Goal: Information Seeking & Learning: Learn about a topic

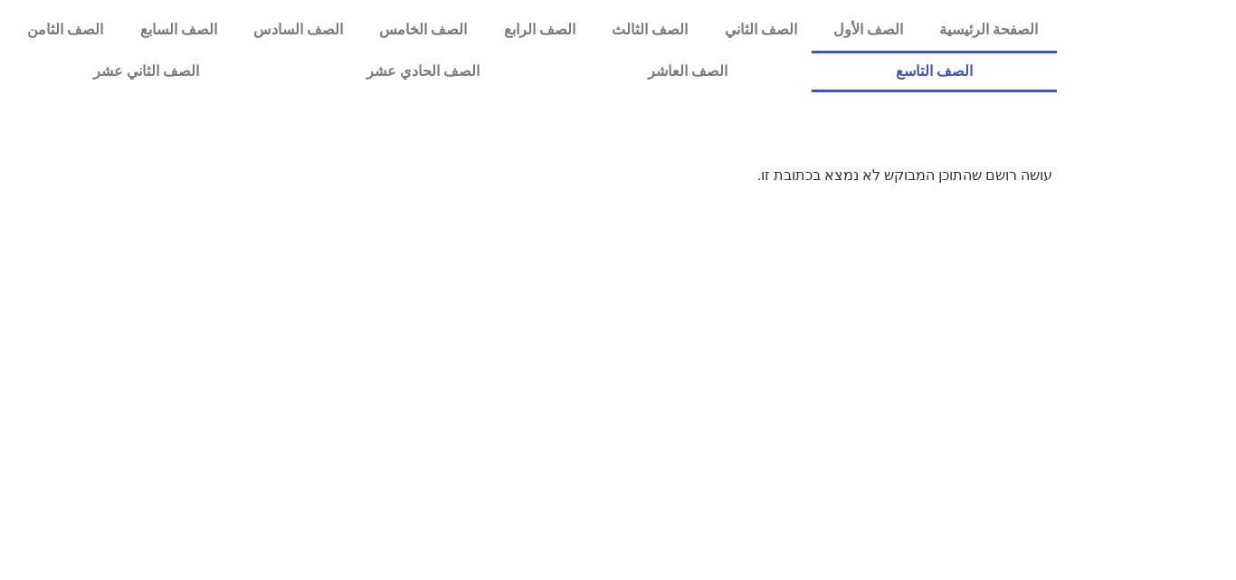
click at [812, 51] on link "الصف التاسع" at bounding box center [934, 72] width 245 height 42
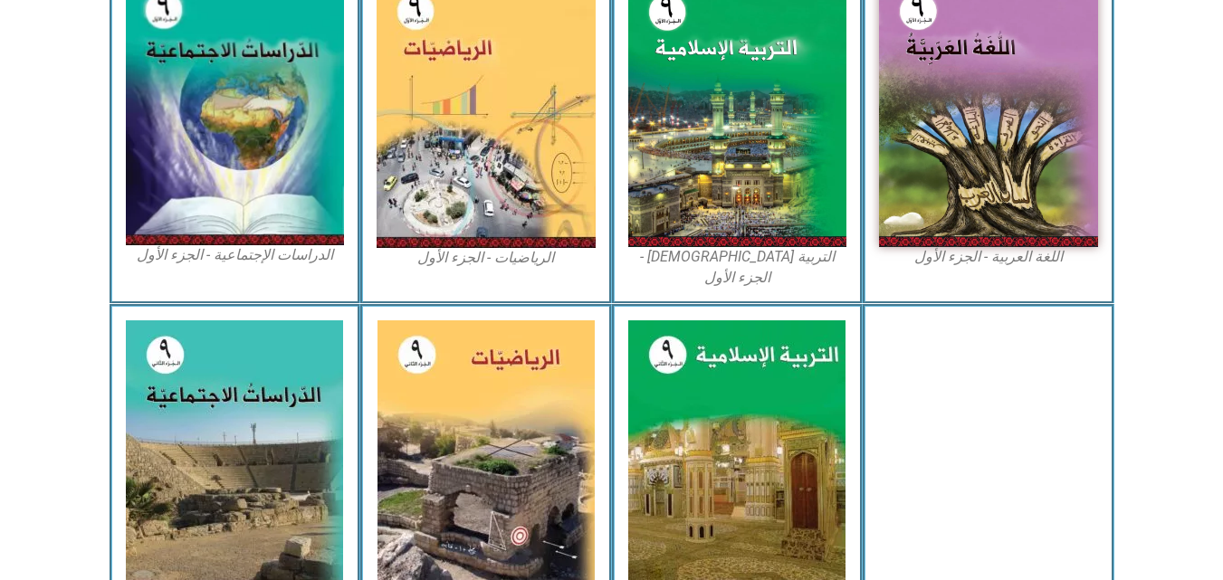
scroll to position [606, 0]
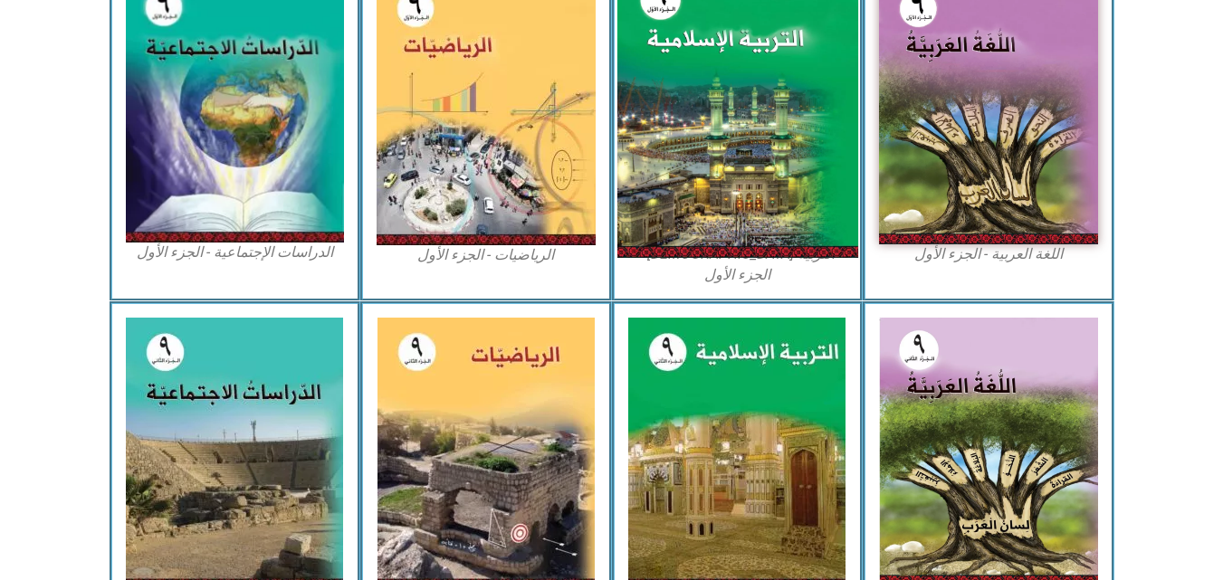
click at [760, 135] on img at bounding box center [736, 109] width 241 height 298
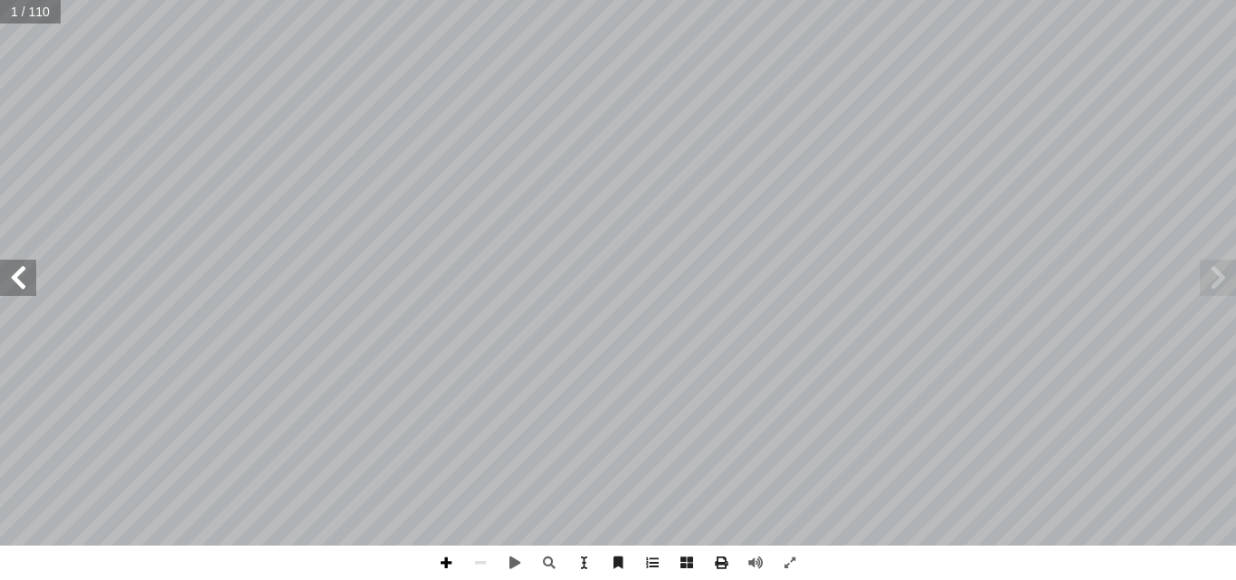
click at [444, 560] on span at bounding box center [446, 563] width 34 height 34
click at [469, 559] on span at bounding box center [480, 563] width 34 height 34
click at [10, 295] on span at bounding box center [18, 278] width 36 height 36
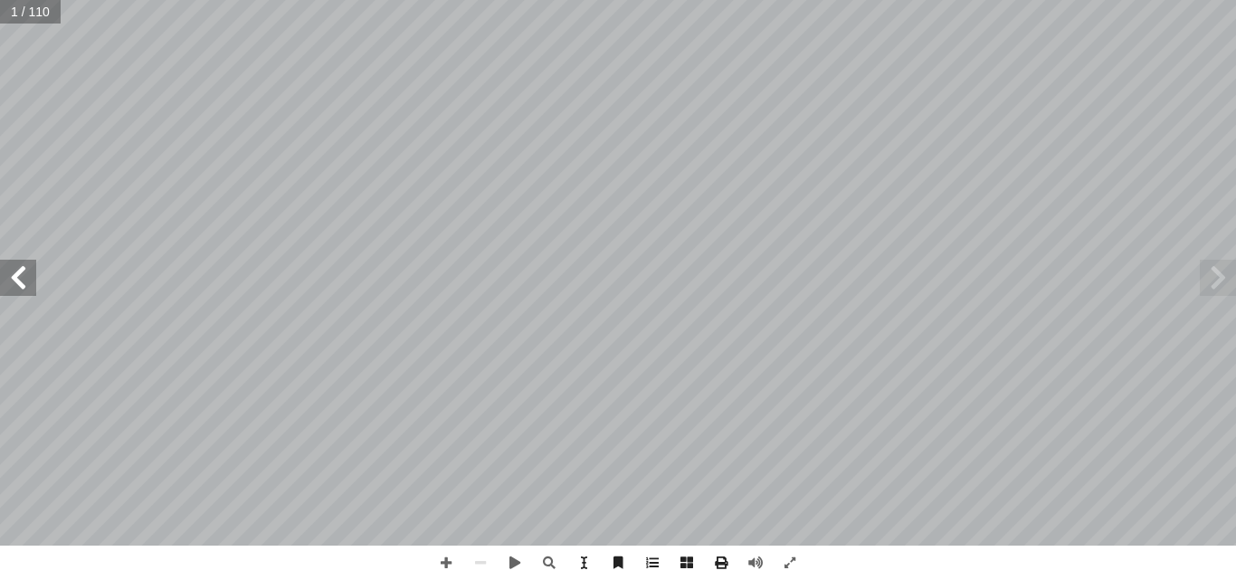
click at [10, 295] on span at bounding box center [18, 278] width 36 height 36
click at [21, 274] on span at bounding box center [18, 278] width 36 height 36
click at [28, 279] on span at bounding box center [18, 278] width 36 height 36
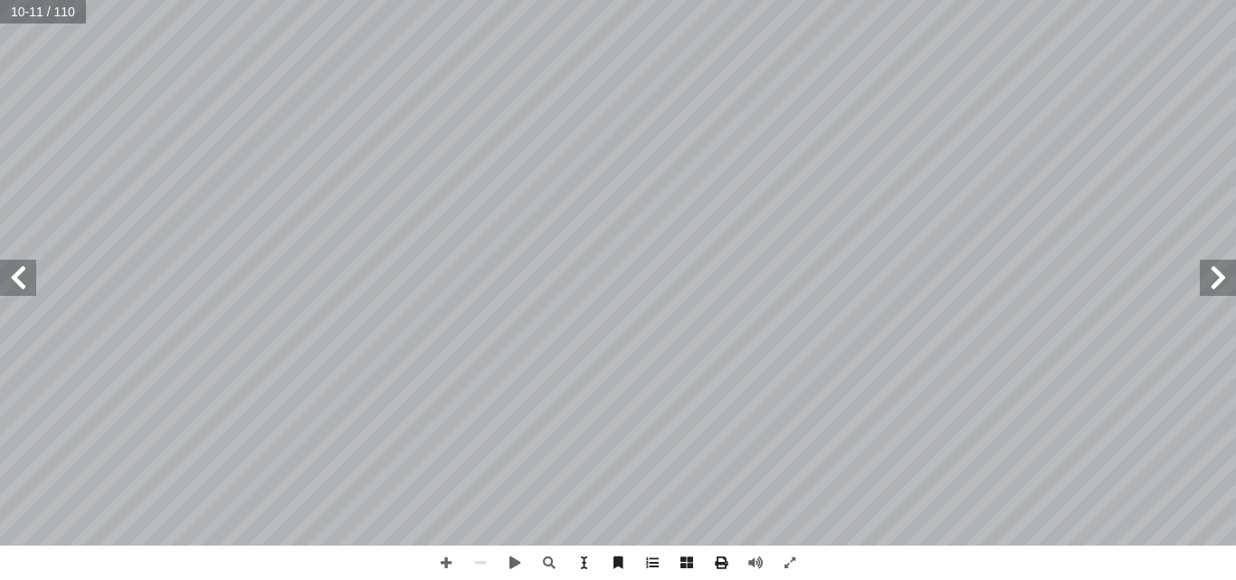
click at [28, 279] on span at bounding box center [18, 278] width 36 height 36
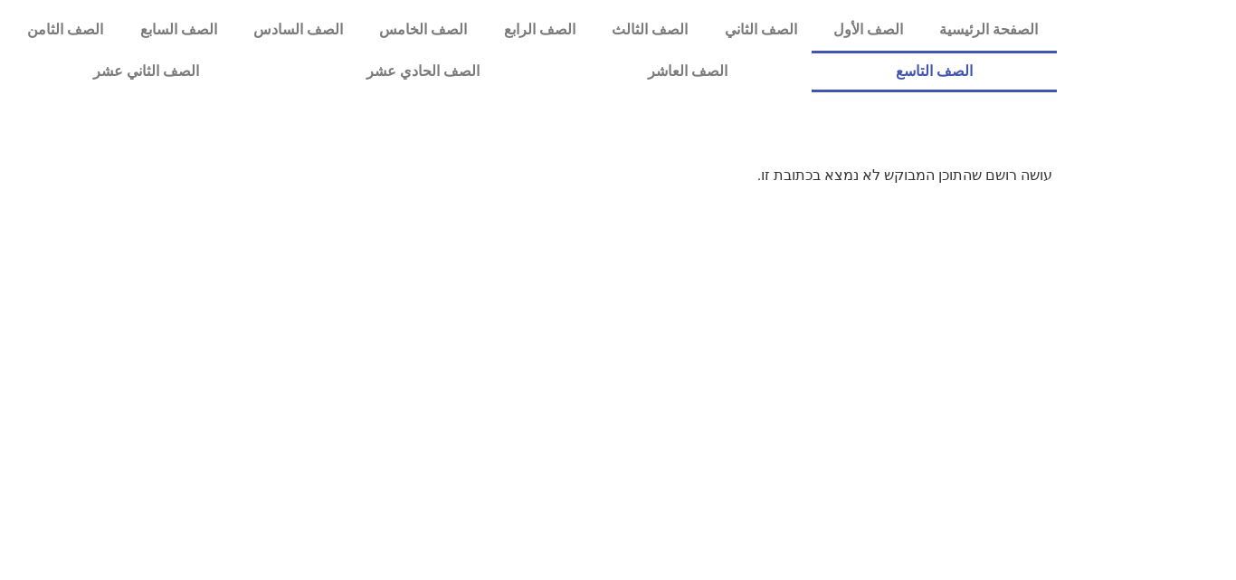
click at [812, 51] on link "الصف التاسع" at bounding box center [934, 72] width 245 height 42
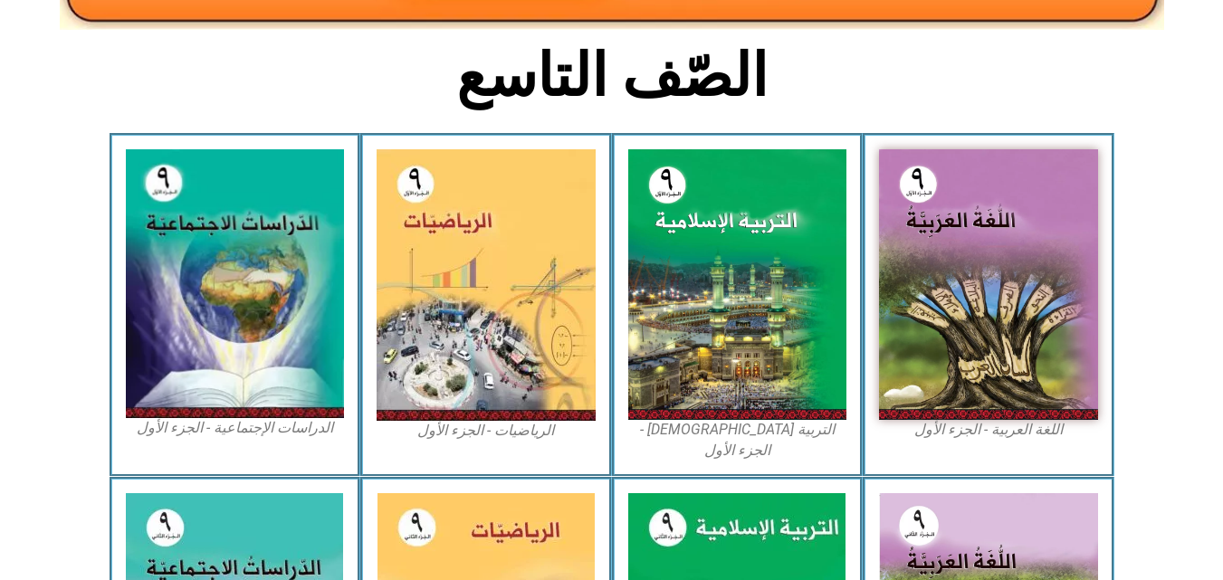
scroll to position [435, 0]
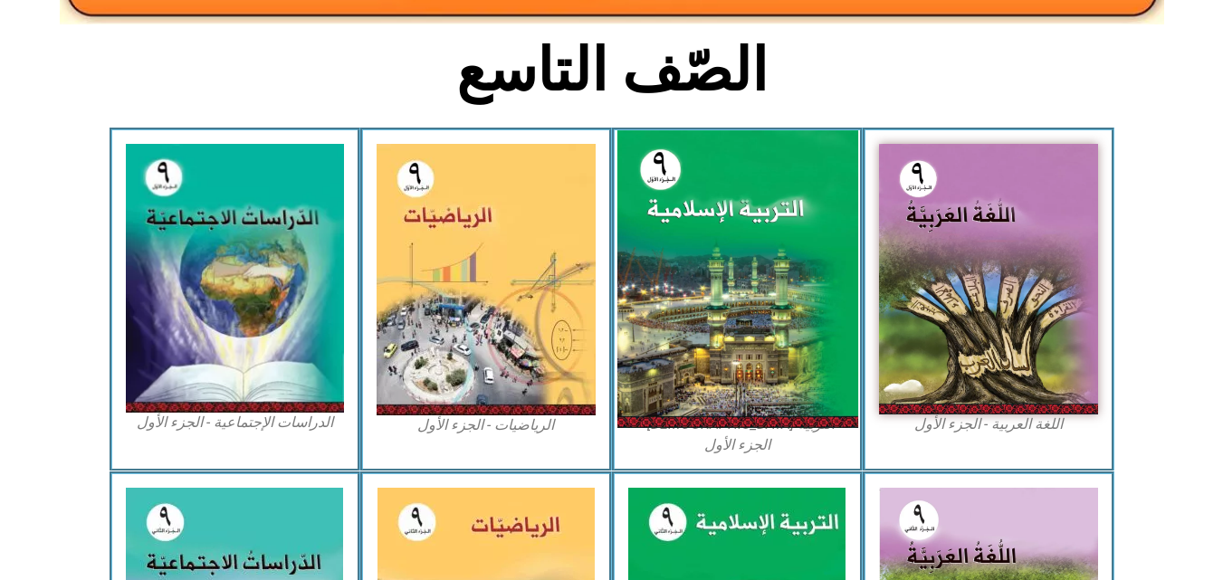
click at [687, 275] on img at bounding box center [736, 279] width 241 height 298
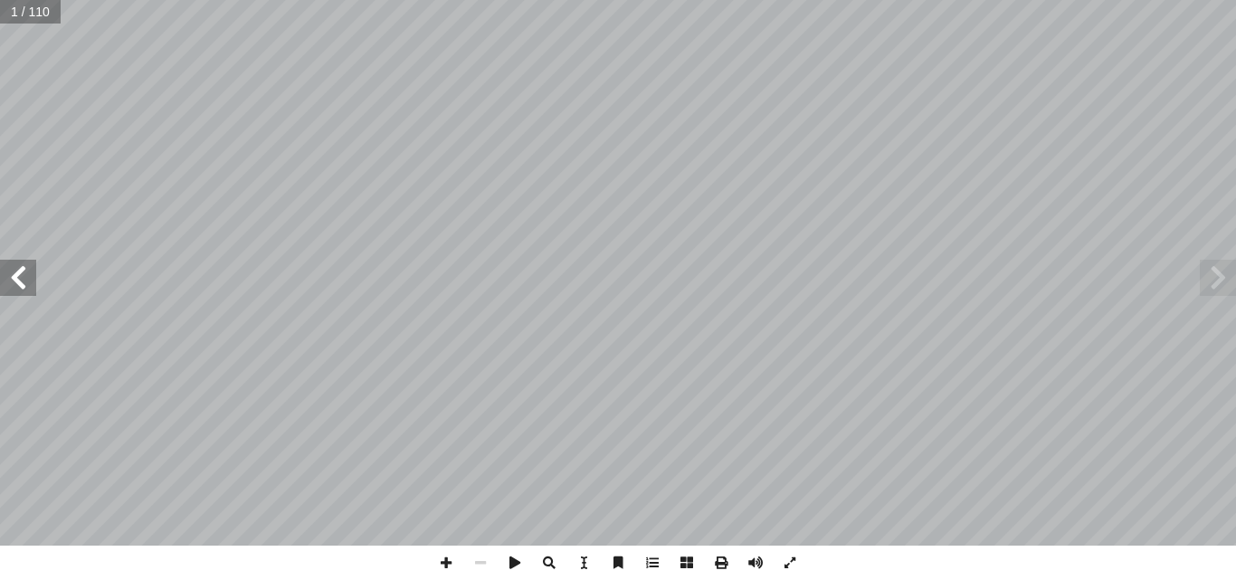
click at [21, 291] on span at bounding box center [18, 278] width 36 height 36
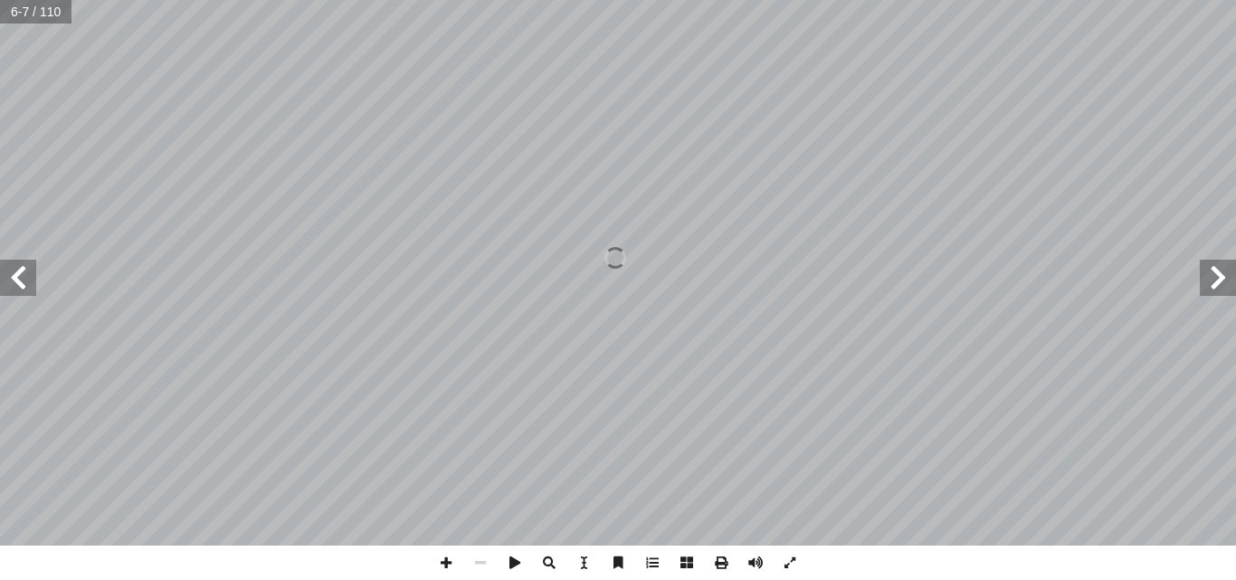
click at [21, 291] on span at bounding box center [18, 278] width 36 height 36
